Goal: Transaction & Acquisition: Download file/media

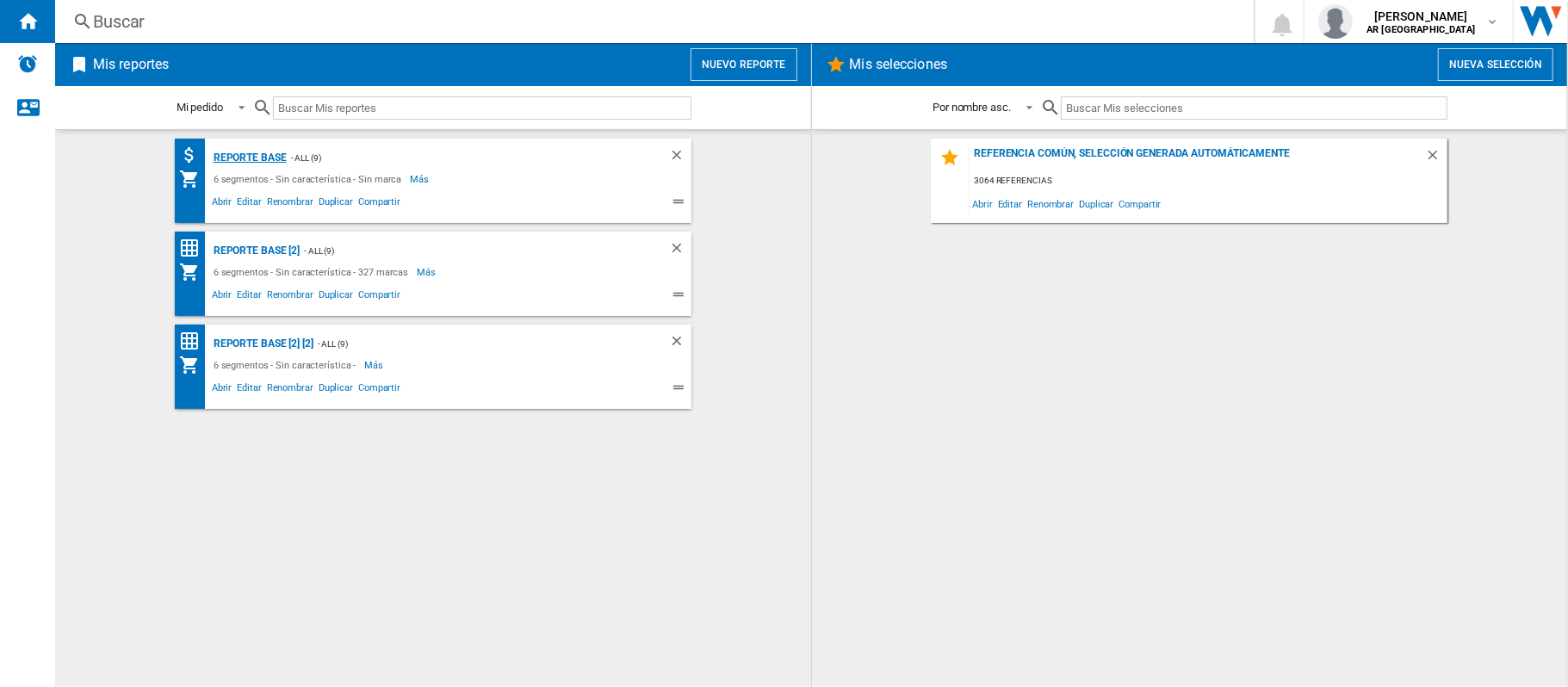
click at [253, 150] on div "Reporte Base" at bounding box center [248, 157] width 77 height 21
click at [245, 241] on div "Reporte Base [2]" at bounding box center [254, 250] width 90 height 21
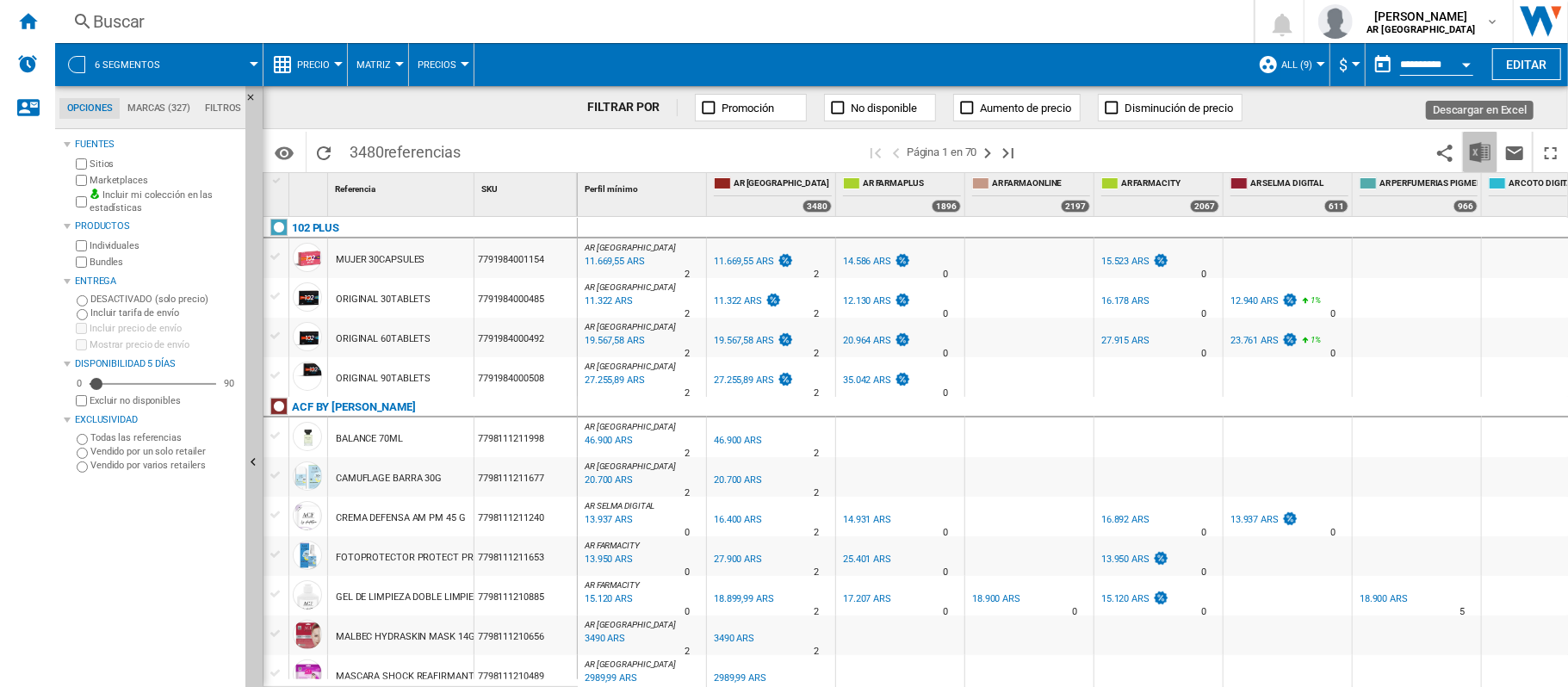
click at [1487, 155] on img "Descargar en Excel" at bounding box center [1480, 152] width 20 height 20
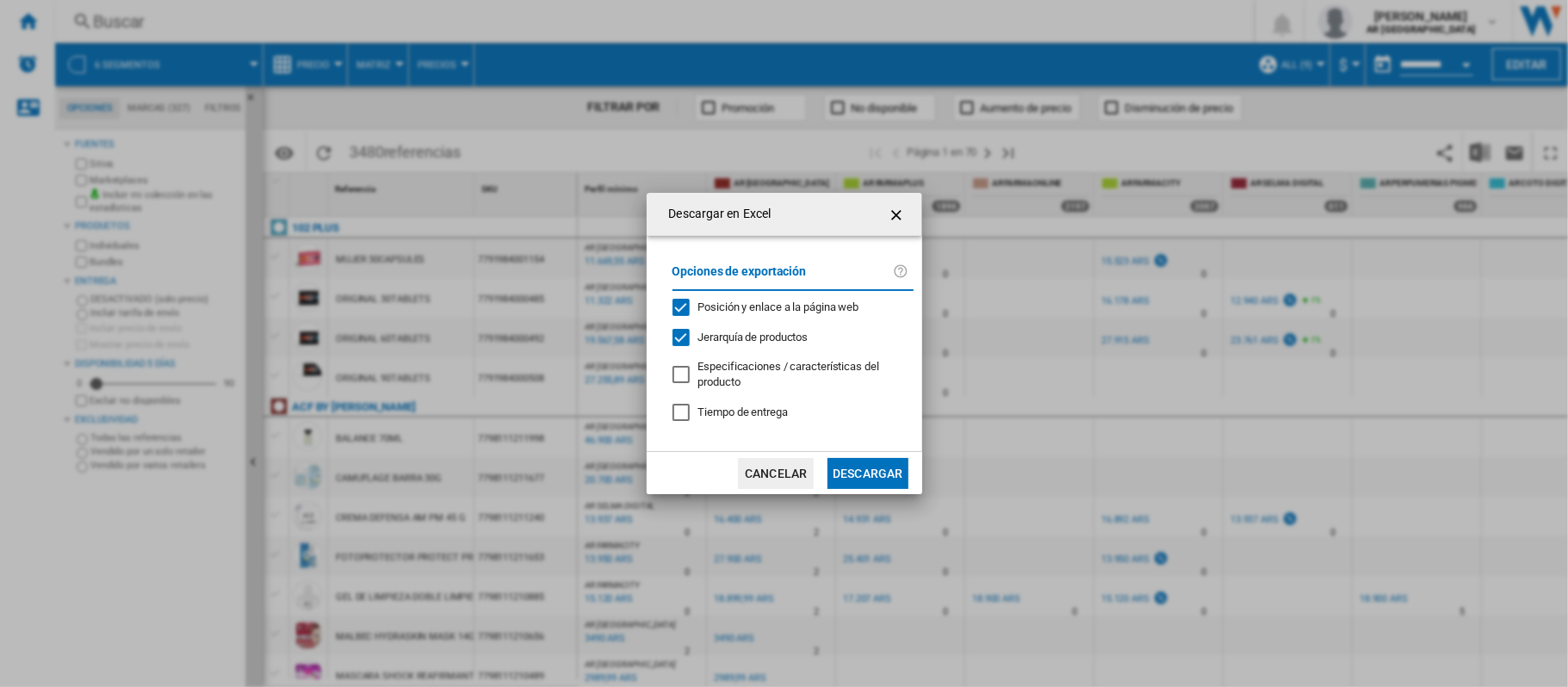
click at [859, 461] on button "Descargar" at bounding box center [867, 473] width 80 height 31
